Goal: Task Accomplishment & Management: Use online tool/utility

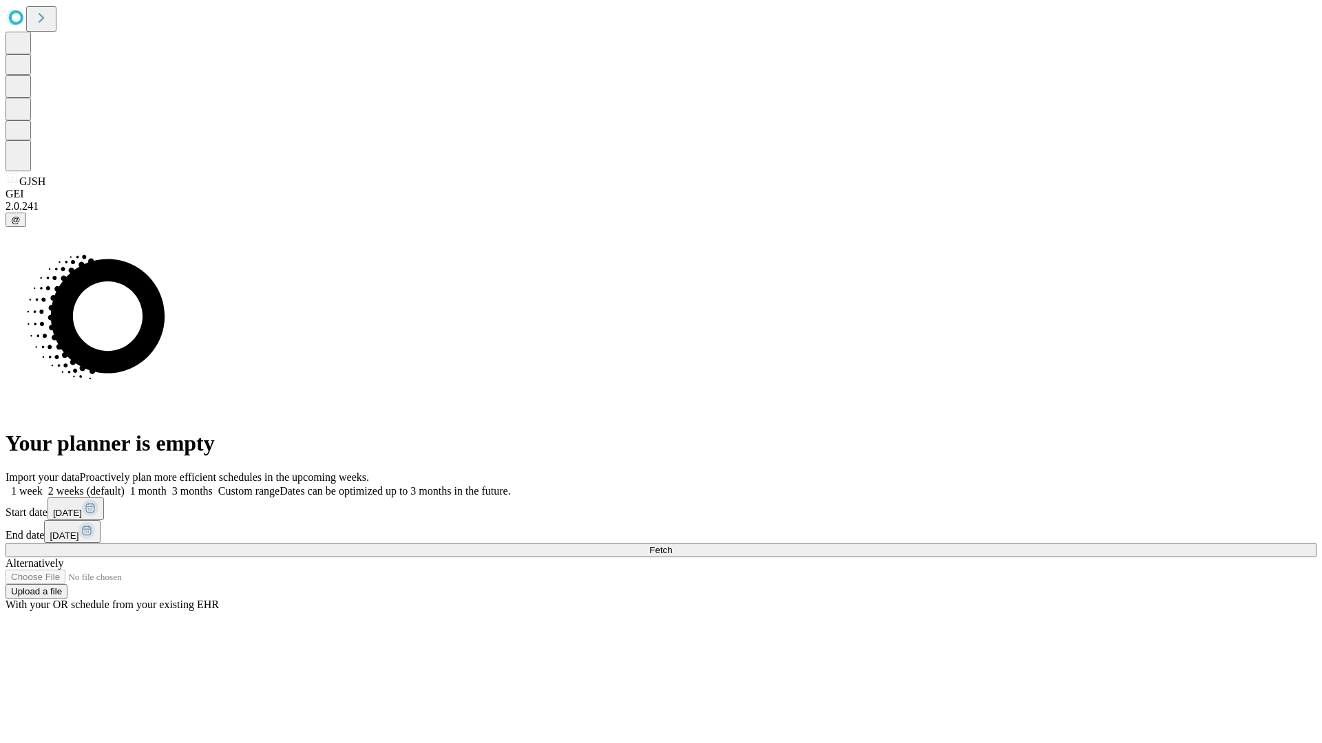
click at [672, 545] on span "Fetch" at bounding box center [660, 550] width 23 height 10
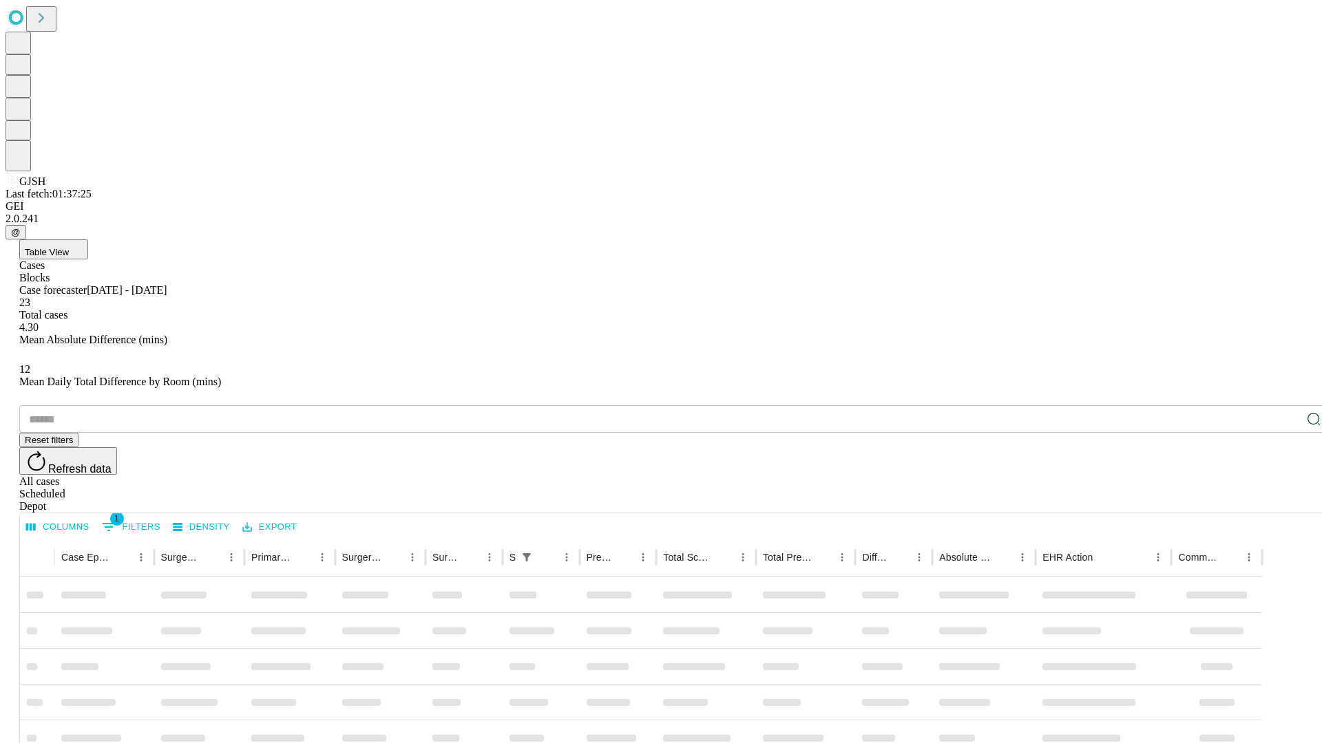
click at [1286, 500] on div "Depot" at bounding box center [674, 506] width 1311 height 12
